Goal: Connect with others: Establish contact or relationships with other users

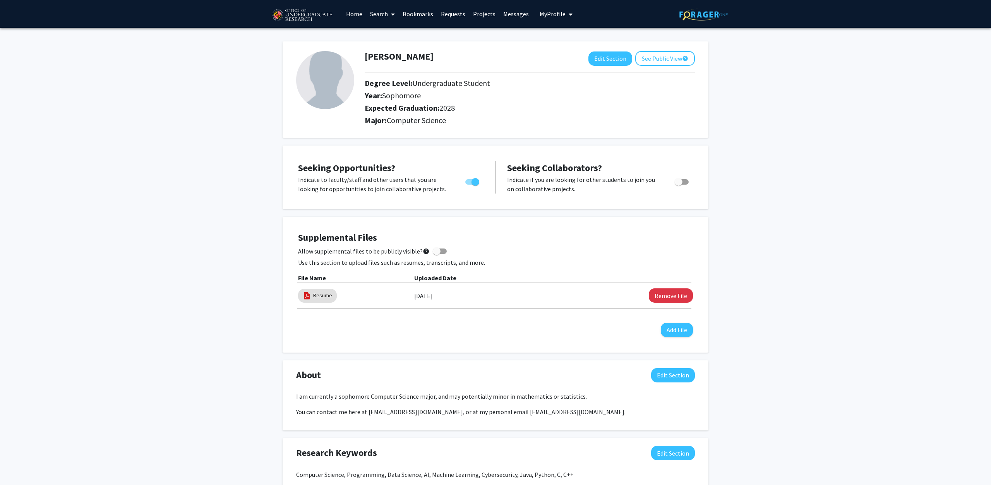
click at [417, 14] on link "Bookmarks" at bounding box center [418, 13] width 38 height 27
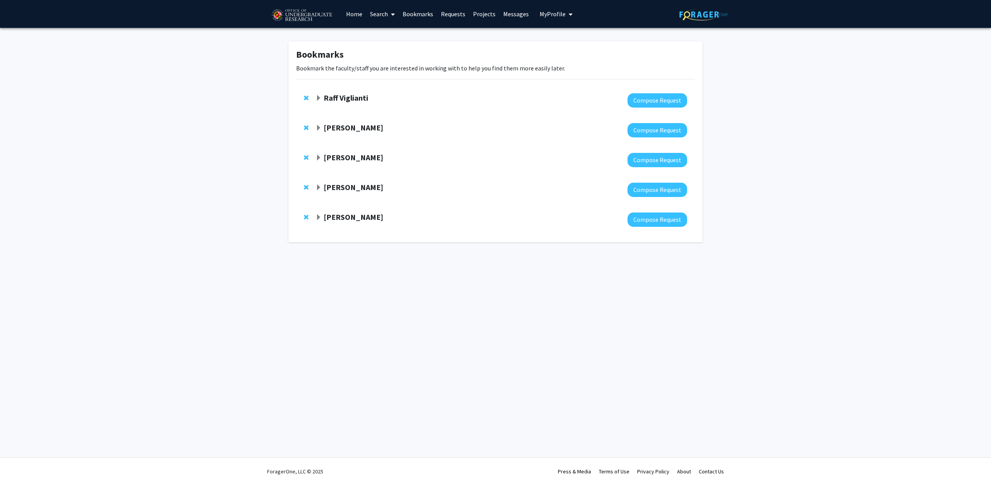
click at [344, 219] on strong "[PERSON_NAME]" at bounding box center [354, 217] width 60 height 10
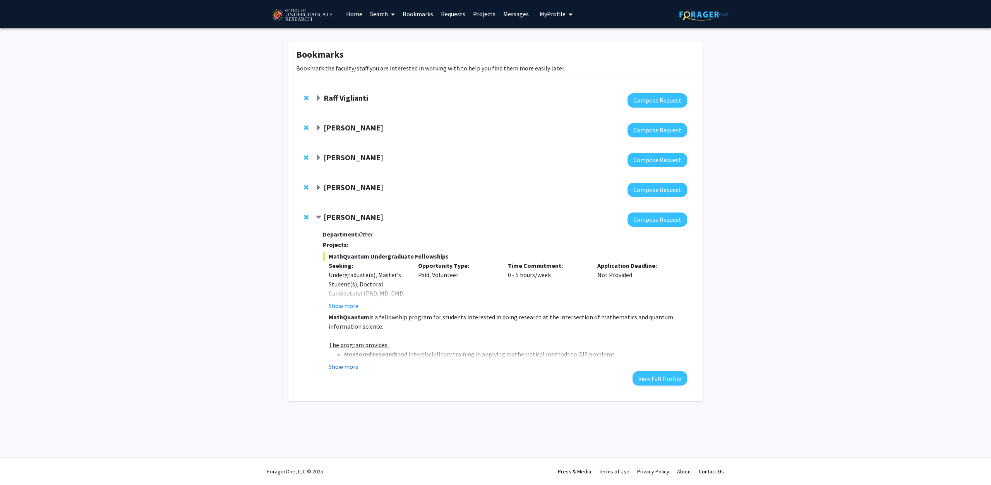
click at [355, 365] on button "Show more" at bounding box center [344, 366] width 30 height 9
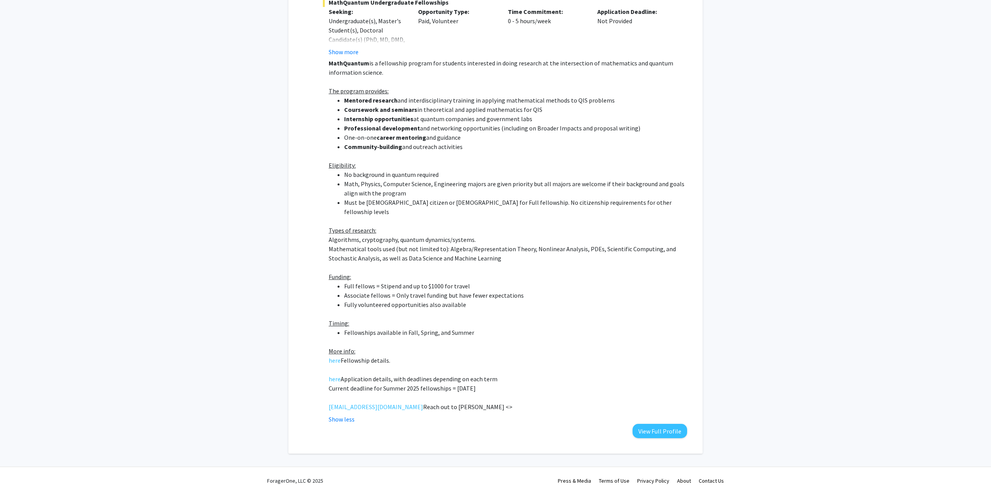
scroll to position [136, 0]
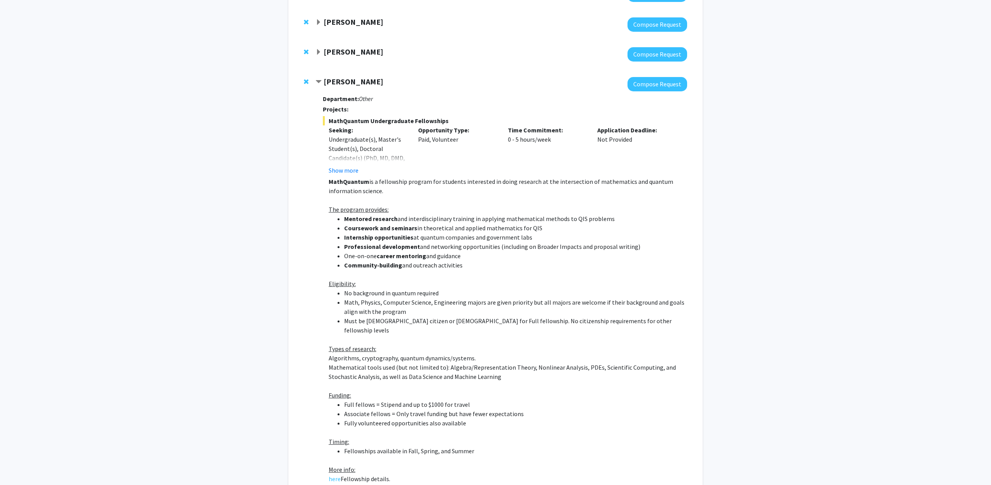
click at [356, 49] on strong "[PERSON_NAME]" at bounding box center [354, 52] width 60 height 10
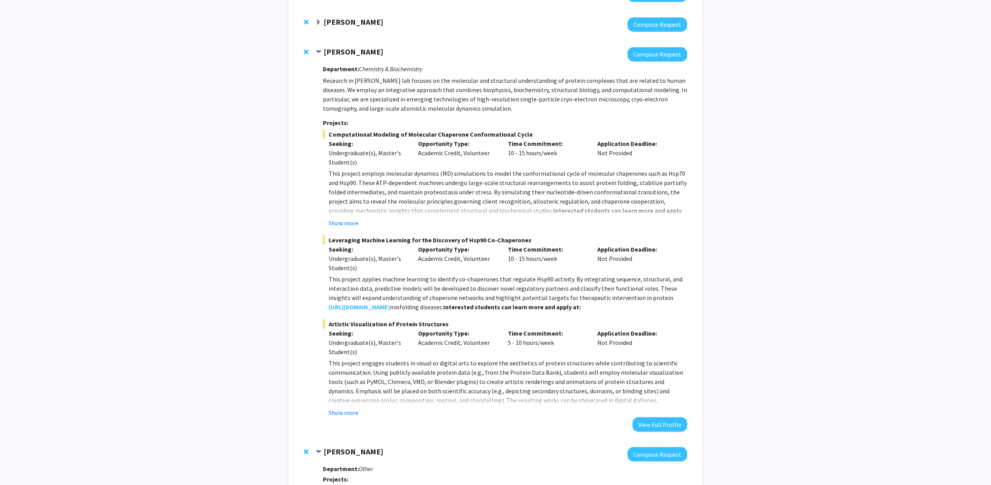
scroll to position [0, 0]
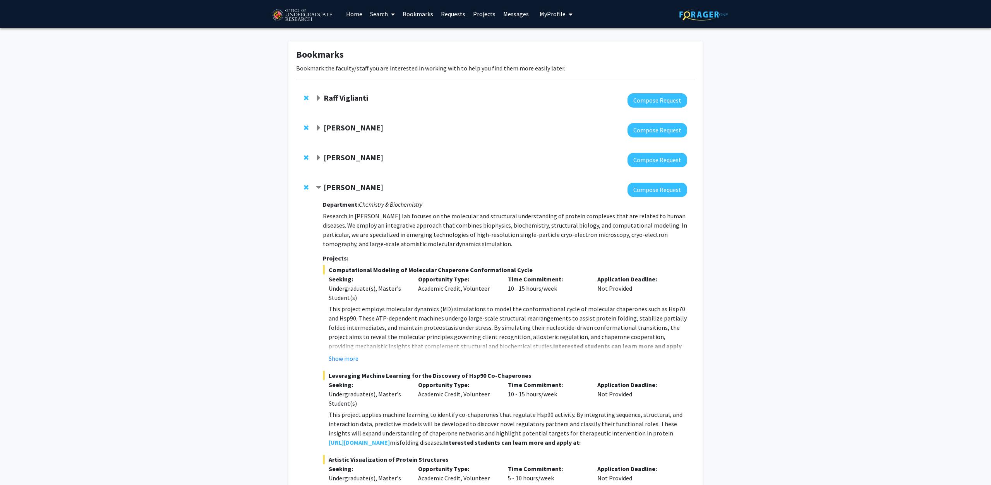
click at [338, 158] on strong "[PERSON_NAME]" at bounding box center [354, 158] width 60 height 10
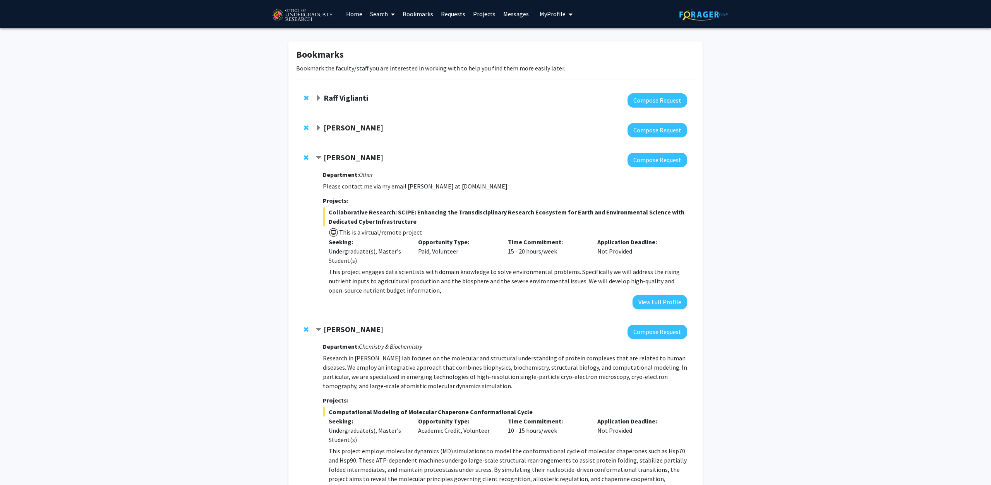
scroll to position [119, 0]
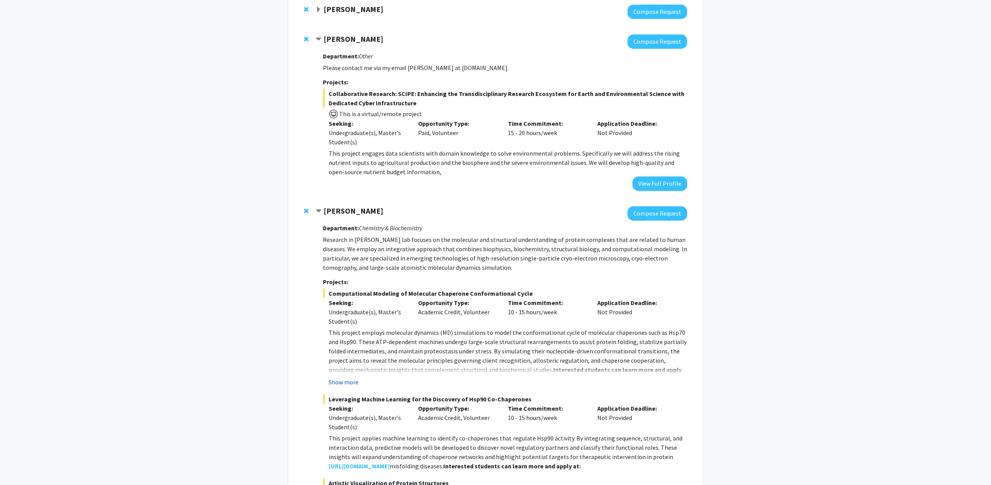
click at [348, 385] on button "Show more" at bounding box center [344, 382] width 30 height 9
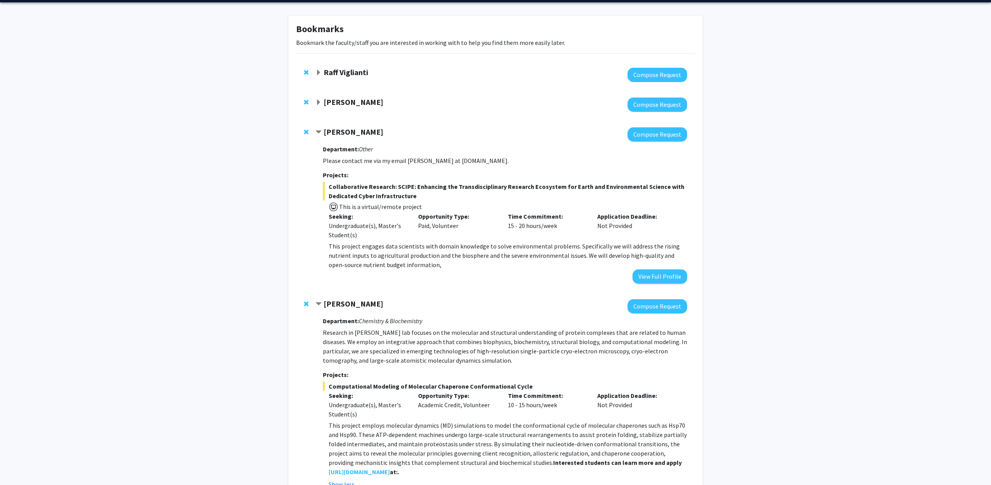
scroll to position [0, 0]
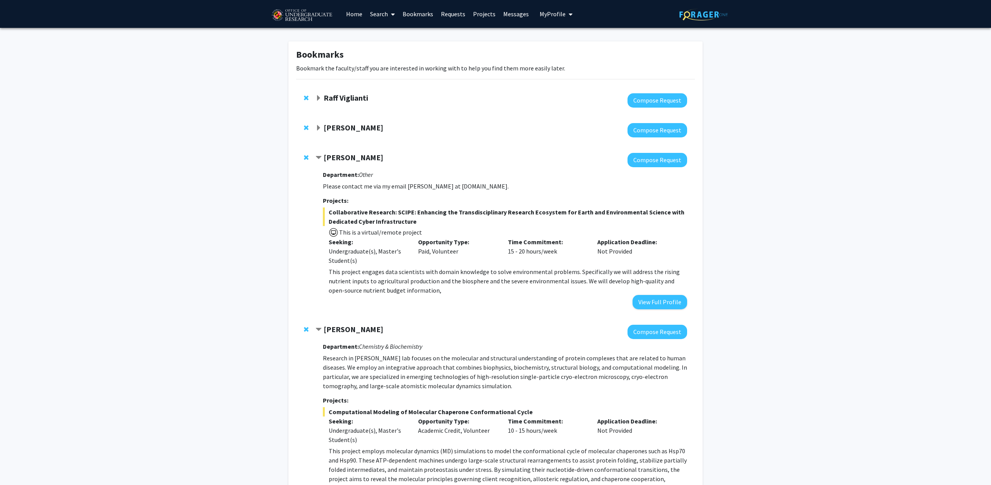
click at [343, 96] on strong "Raff Viglianti" at bounding box center [346, 98] width 45 height 10
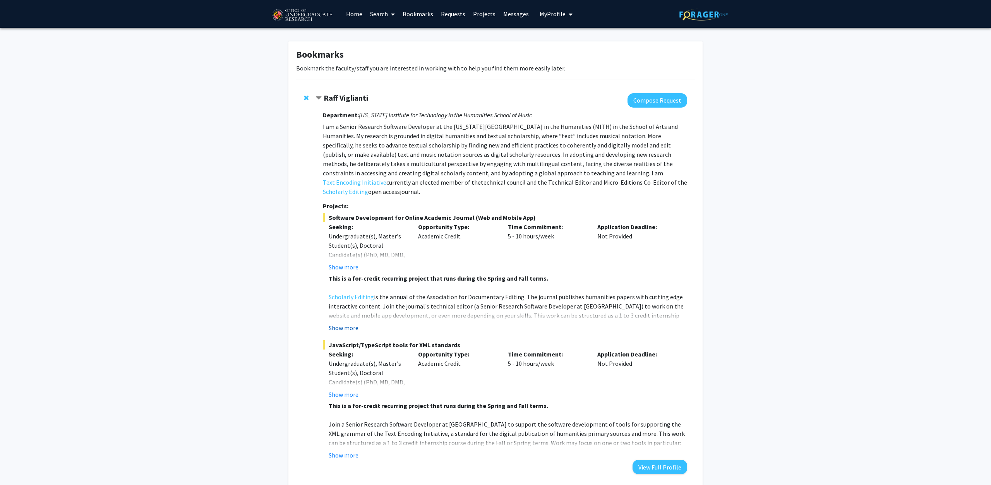
click at [341, 323] on button "Show more" at bounding box center [344, 327] width 30 height 9
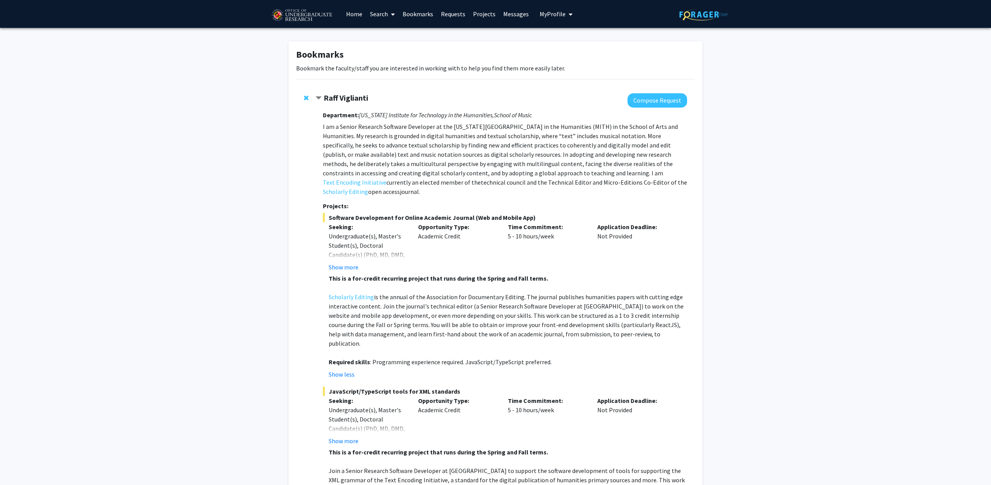
scroll to position [158, 0]
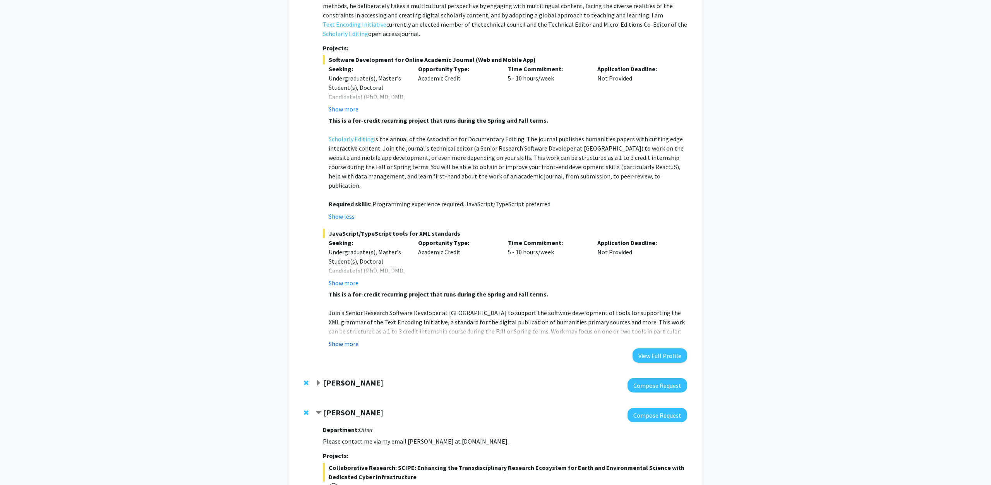
click at [347, 339] on button "Show more" at bounding box center [344, 343] width 30 height 9
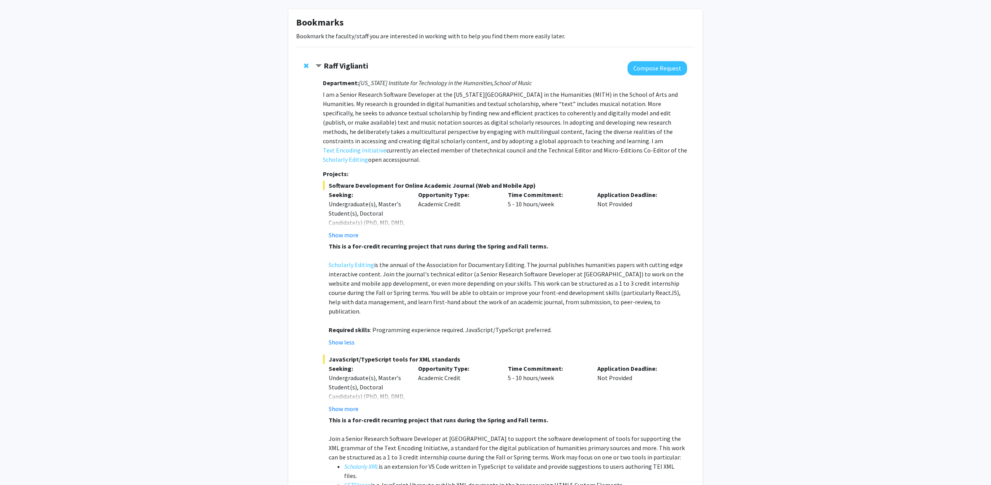
scroll to position [0, 0]
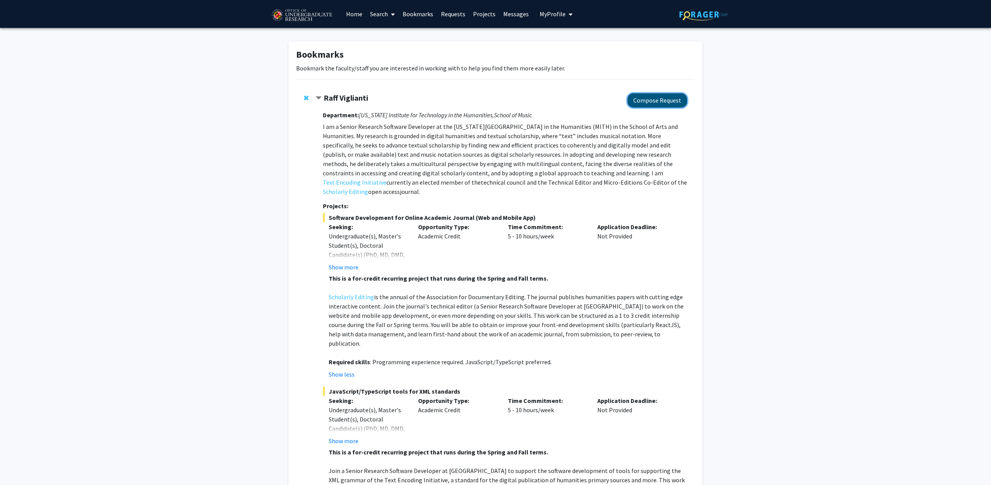
click at [668, 101] on button "Compose Request" at bounding box center [658, 100] width 60 height 14
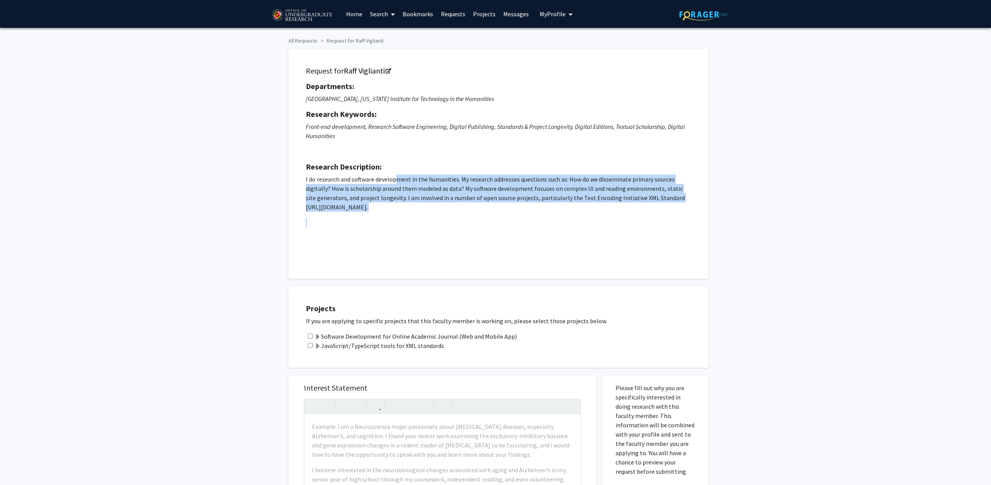
drag, startPoint x: 411, startPoint y: 229, endPoint x: 394, endPoint y: 176, distance: 55.6
click at [394, 176] on p "I do research and software development in the humanities. My research addresses…" at bounding box center [498, 215] width 385 height 81
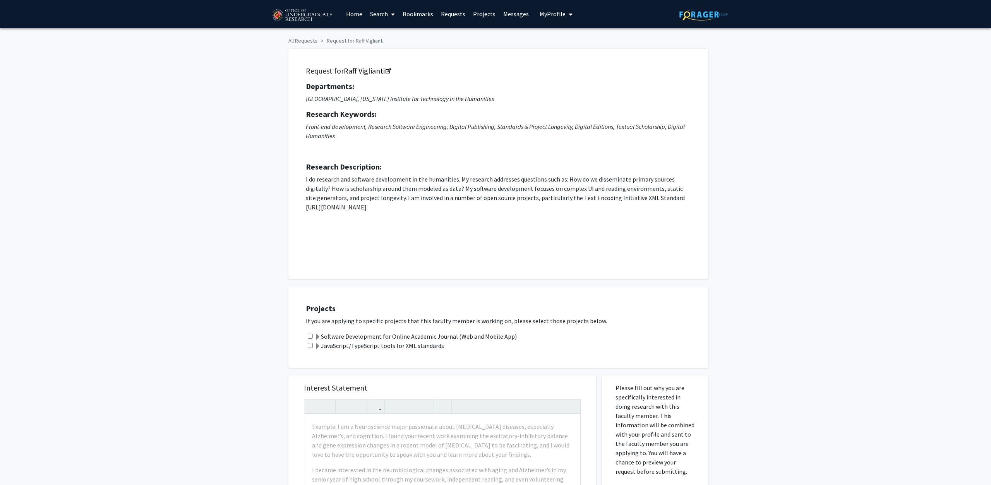
click at [394, 176] on p "I do research and software development in the humanities. My research addresses…" at bounding box center [498, 193] width 385 height 37
click at [312, 336] on input "checkbox" at bounding box center [310, 336] width 5 height 5
checkbox input "true"
click at [311, 347] on input "checkbox" at bounding box center [310, 345] width 5 height 5
checkbox input "true"
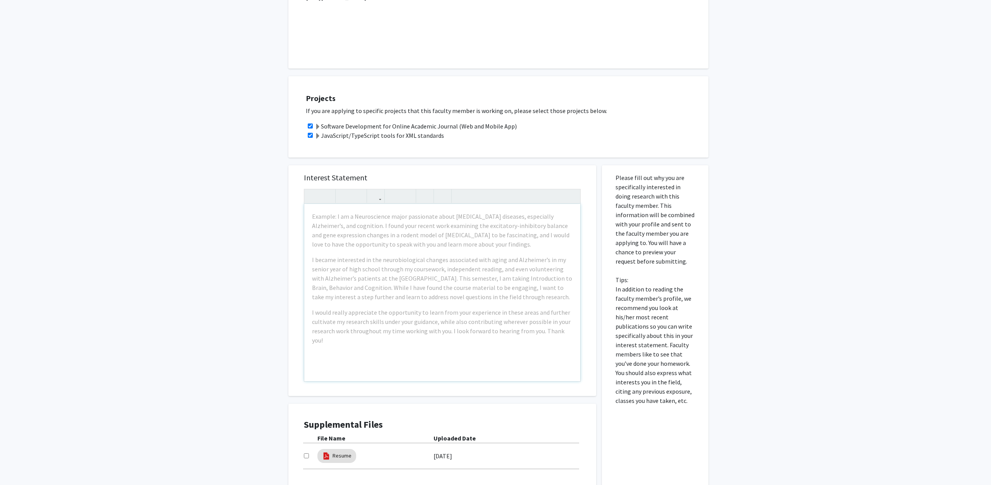
scroll to position [237, 0]
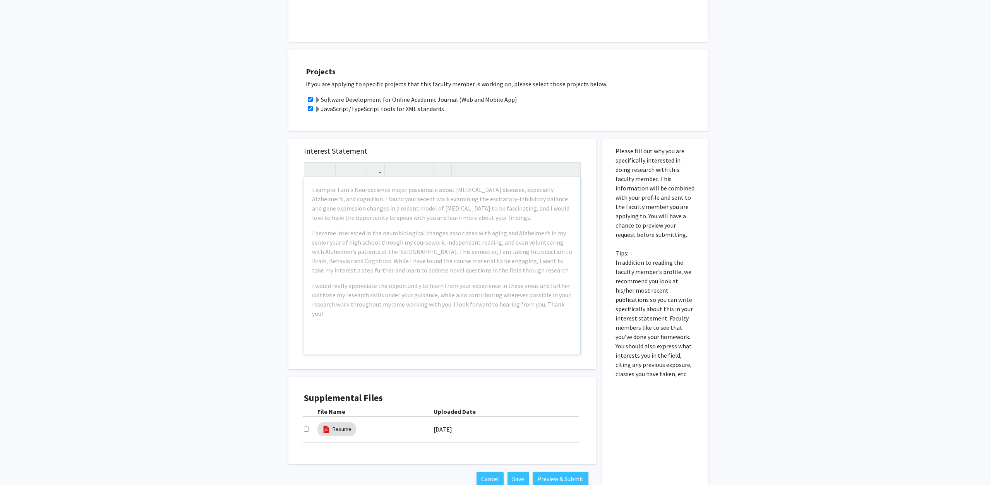
drag, startPoint x: 697, startPoint y: 232, endPoint x: 659, endPoint y: 146, distance: 94.1
click at [659, 146] on div "Please fill out why you are specifically interested in doing research with this…" at bounding box center [655, 316] width 95 height 355
click at [195, 181] on div "All Requests Request for Raff Viglianti Request for Raff Viglianti Departments:…" at bounding box center [495, 151] width 991 height 720
drag, startPoint x: 465, startPoint y: 111, endPoint x: 326, endPoint y: 93, distance: 139.8
click at [326, 93] on div "Projects If you are applying to specific projects that this faculty member is w…" at bounding box center [503, 90] width 411 height 62
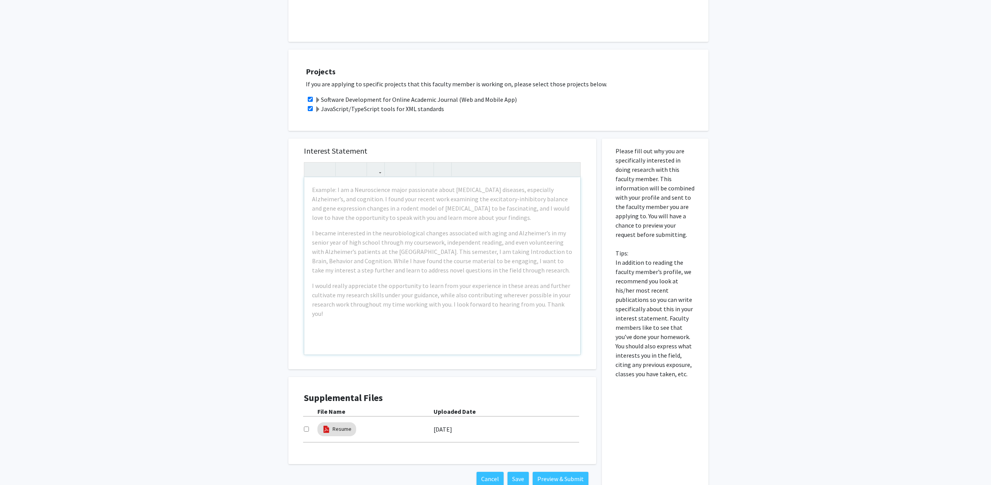
click at [455, 113] on div "Projects If you are applying to specific projects that this faculty member is w…" at bounding box center [503, 90] width 411 height 62
drag, startPoint x: 467, startPoint y: 111, endPoint x: 322, endPoint y: 99, distance: 144.9
click at [322, 99] on div "Projects If you are applying to specific projects that this faculty member is w…" at bounding box center [503, 90] width 411 height 62
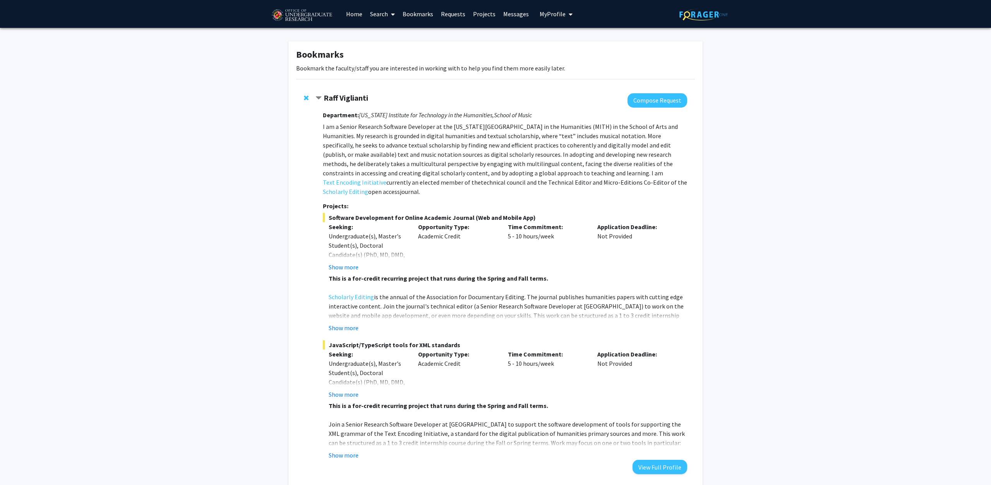
click at [403, 263] on div "Show more" at bounding box center [368, 267] width 78 height 9
click at [354, 12] on link "Home" at bounding box center [354, 13] width 24 height 27
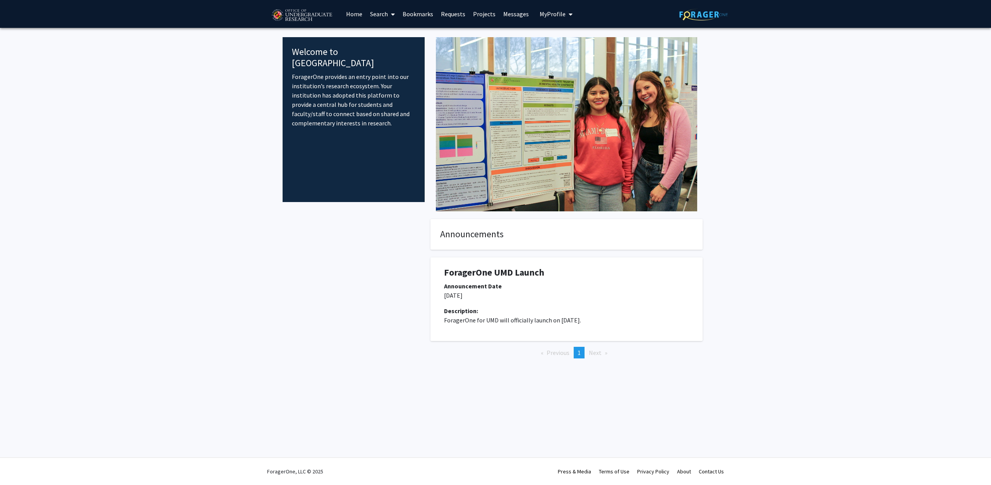
click at [383, 15] on link "Search" at bounding box center [382, 13] width 33 height 27
click at [385, 31] on span "Faculty/Staff" at bounding box center [394, 35] width 57 height 15
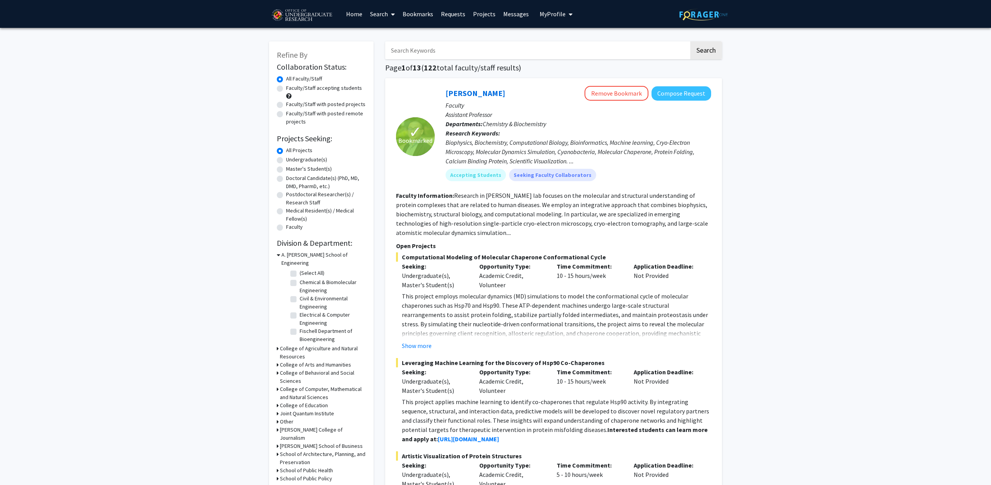
click at [300, 157] on label "Undergraduate(s)" at bounding box center [306, 160] width 41 height 8
click at [291, 157] on input "Undergraduate(s)" at bounding box center [288, 158] width 5 height 5
radio input "true"
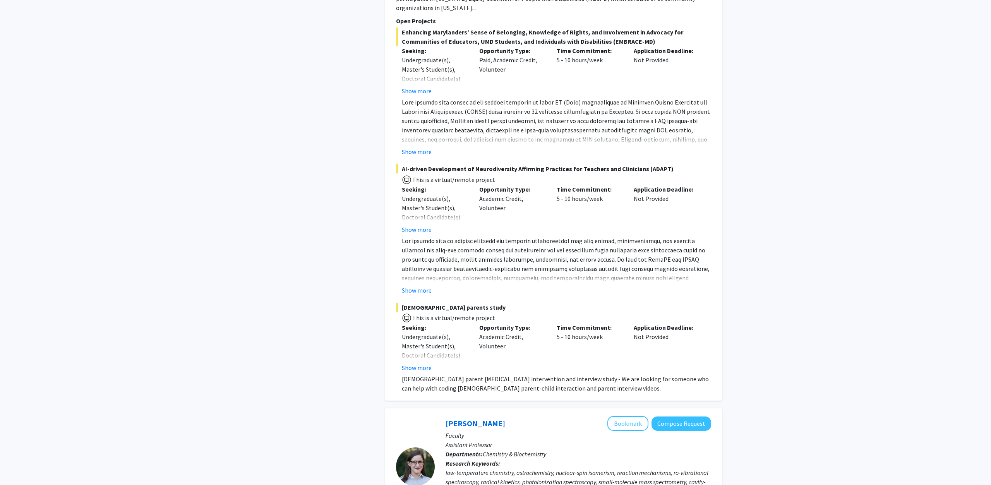
scroll to position [2489, 0]
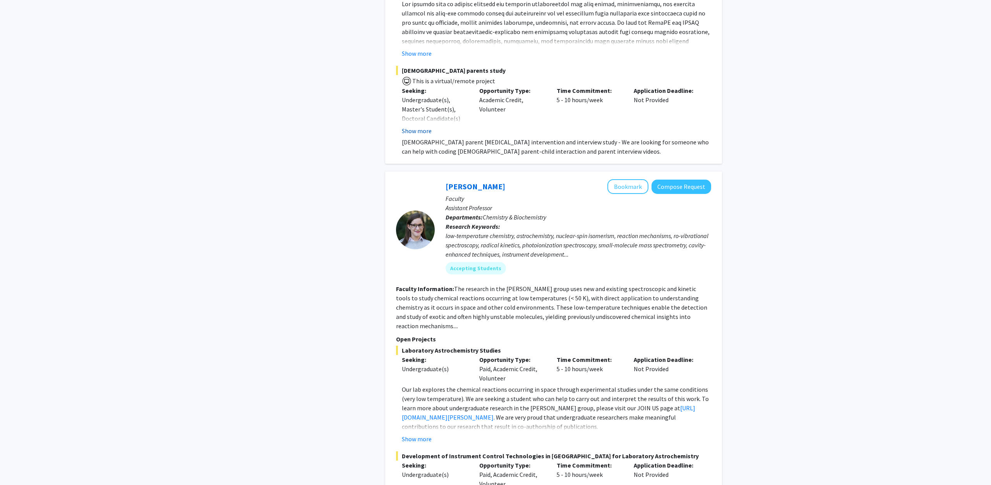
click at [416, 126] on button "Show more" at bounding box center [417, 130] width 30 height 9
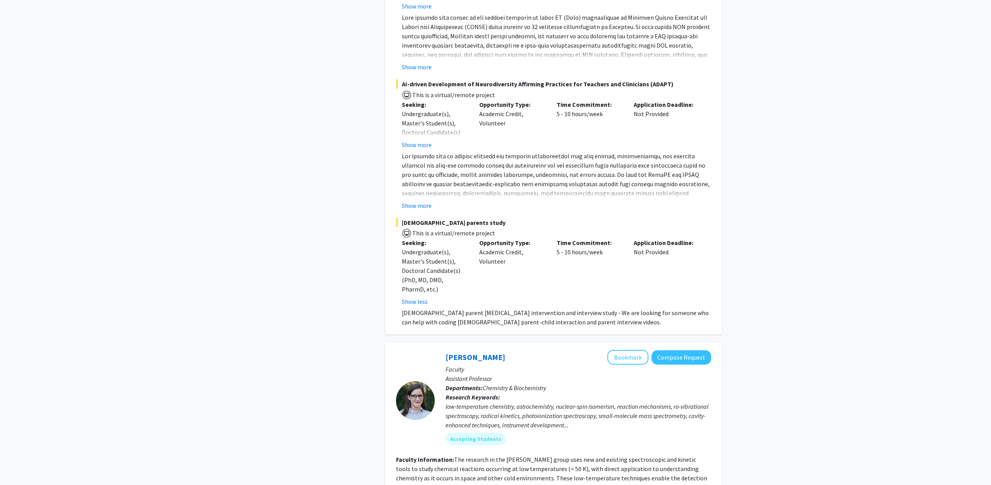
scroll to position [2331, 0]
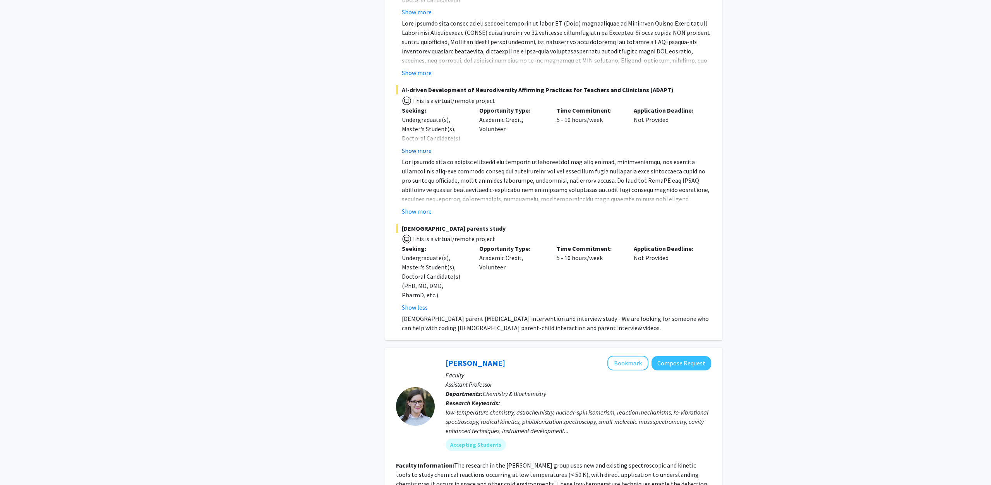
click at [415, 146] on button "Show more" at bounding box center [417, 150] width 30 height 9
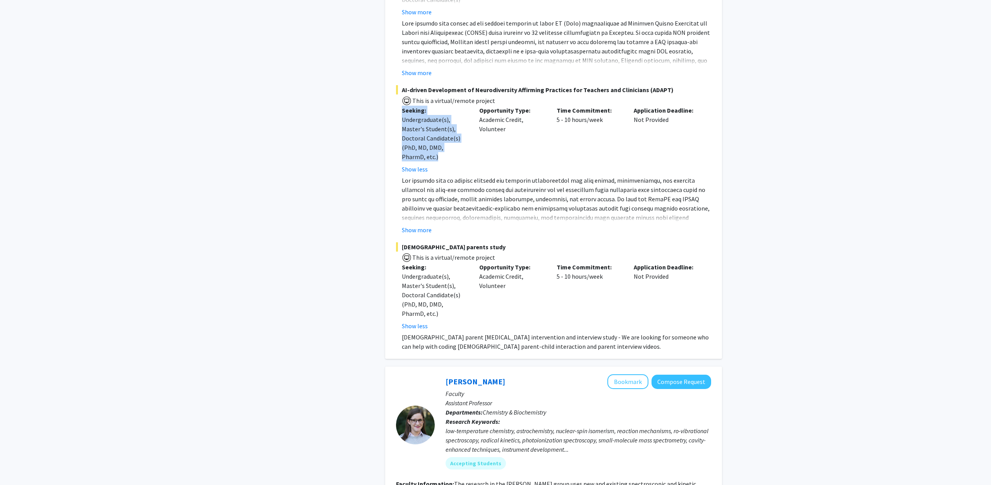
drag, startPoint x: 419, startPoint y: 137, endPoint x: 392, endPoint y: 86, distance: 58.4
click at [402, 115] on div "Undergraduate(s), Master's Student(s), Doctoral Candidate(s) (PhD, MD, DMD, Pha…" at bounding box center [435, 138] width 66 height 46
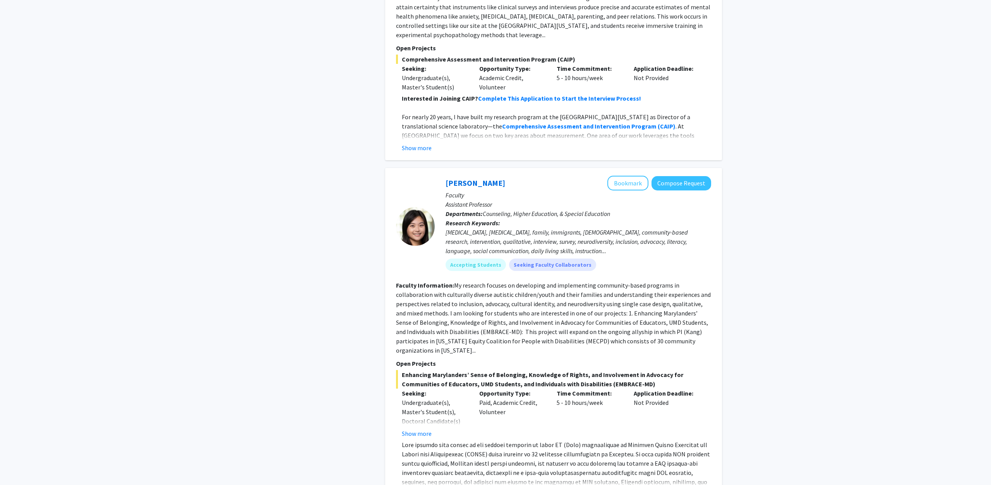
scroll to position [1896, 0]
